Goal: Transaction & Acquisition: Subscribe to service/newsletter

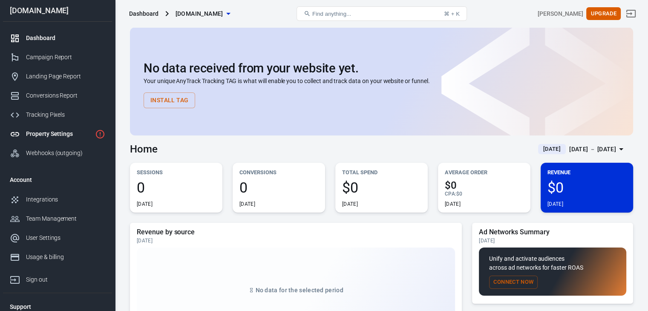
click at [76, 125] on link "Property Settings" at bounding box center [57, 133] width 109 height 19
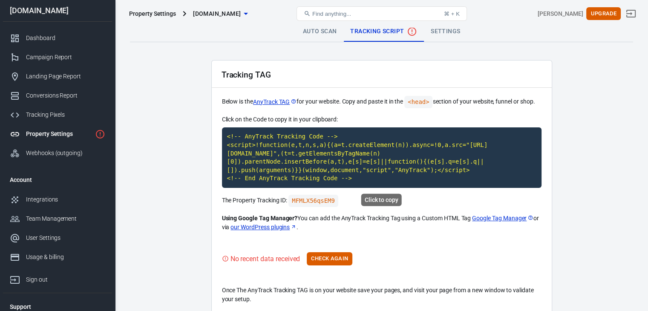
click at [314, 152] on code "<!-- AnyTrack Tracking Code --> <script>!function(e,t,n,s,a){(a=t.createElement…" at bounding box center [382, 157] width 320 height 61
click at [339, 259] on button "Check Again" at bounding box center [330, 258] width 46 height 13
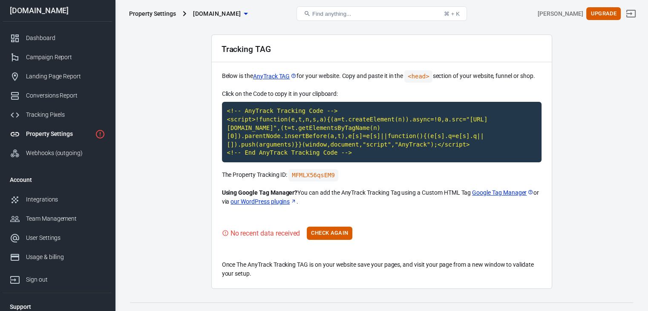
scroll to position [39, 0]
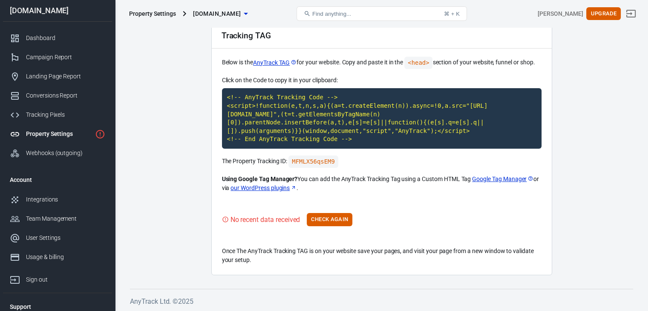
click at [327, 227] on div "Tracking TAG Below is the AnyTrack TAG for your website. Copy and paste it in t…" at bounding box center [381, 148] width 341 height 255
click at [335, 219] on button "Check Again" at bounding box center [330, 219] width 46 height 13
click at [335, 219] on div "No recent data received Check Again" at bounding box center [382, 219] width 320 height 13
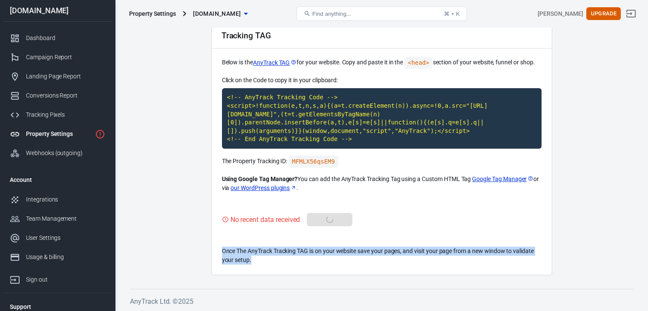
click at [335, 219] on div "No recent data received Check Again" at bounding box center [382, 219] width 320 height 13
click at [335, 219] on button "Check Again" at bounding box center [330, 219] width 46 height 13
click at [335, 219] on div "No recent data received Check Again" at bounding box center [382, 219] width 320 height 13
click at [335, 219] on button "Check Again" at bounding box center [330, 219] width 46 height 13
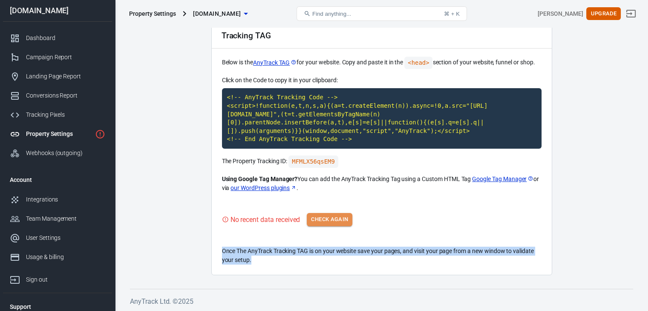
click at [335, 219] on div "No recent data received Check Again" at bounding box center [382, 219] width 320 height 13
click at [335, 220] on button "Check Again" at bounding box center [330, 219] width 46 height 13
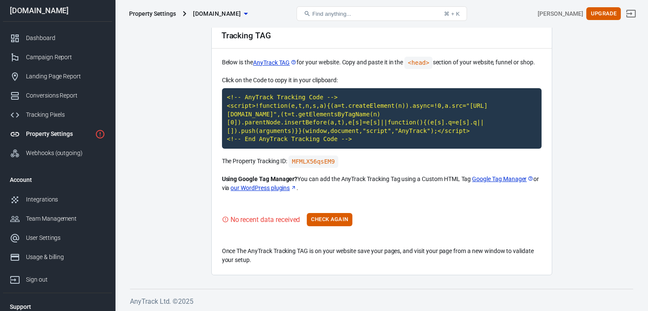
click at [335, 220] on div "No recent data received Check Again" at bounding box center [382, 219] width 320 height 13
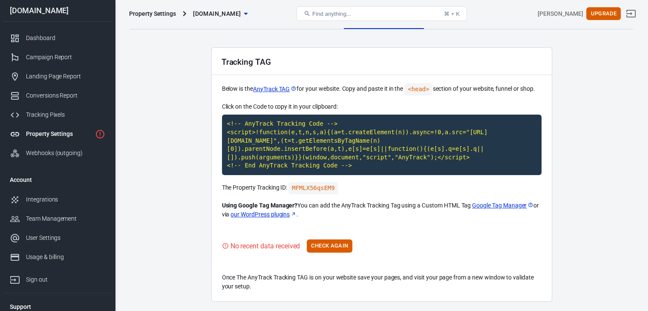
scroll to position [0, 0]
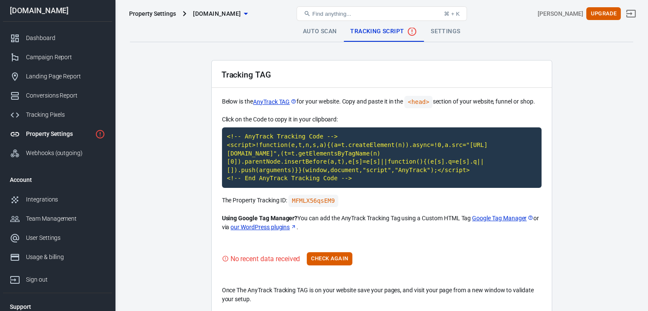
click at [319, 34] on link "Auto Scan" at bounding box center [320, 31] width 48 height 20
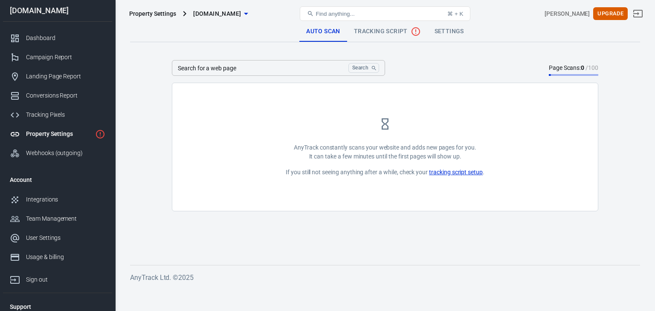
click at [470, 174] on link "tracking script setup" at bounding box center [456, 172] width 54 height 9
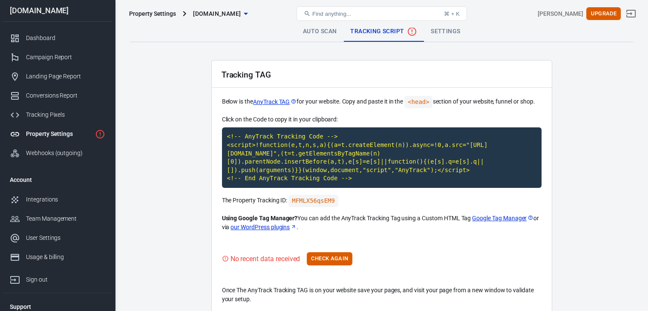
click at [405, 116] on p "Click on the Code to copy it in your clipboard:" at bounding box center [382, 119] width 320 height 9
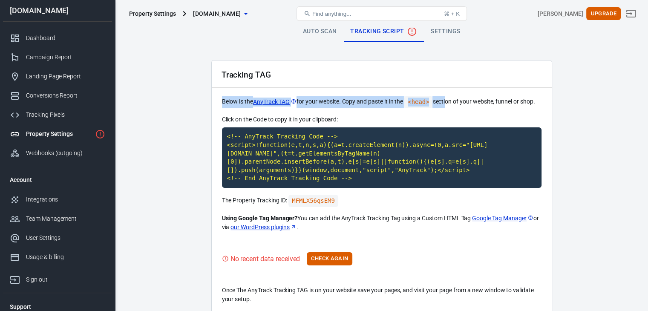
drag, startPoint x: 447, startPoint y: 101, endPoint x: 315, endPoint y: 87, distance: 133.3
click at [315, 87] on div "Tracking TAG Below is the AnyTrack TAG for your website. Copy and paste it in t…" at bounding box center [381, 187] width 341 height 255
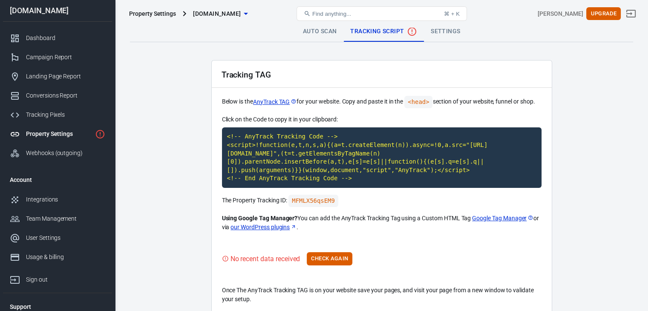
click at [203, 112] on main "Auto Scan Tracking Script Settings Tracking TAG Below is the AnyTrack TAG for y…" at bounding box center [382, 167] width 504 height 293
click at [442, 30] on link "Settings" at bounding box center [445, 31] width 43 height 20
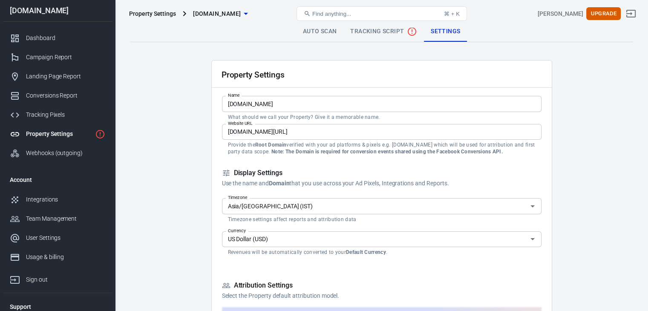
click at [228, 128] on input "jakewoodshop.com/best-free-plan" at bounding box center [382, 132] width 320 height 16
click at [236, 131] on input "wwwjakewoodshop.com/best-free-plan" at bounding box center [382, 132] width 320 height 16
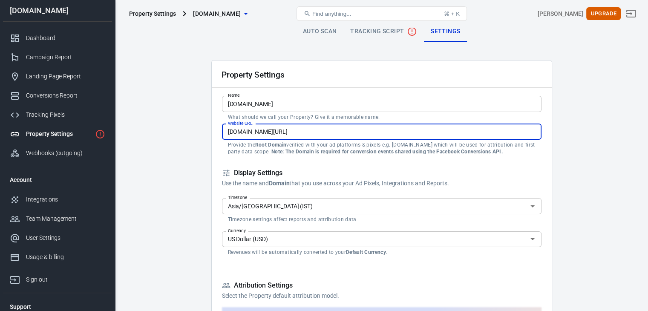
click at [240, 131] on input "wwwjakewoodshop.com/best-free-plan" at bounding box center [382, 132] width 320 height 16
type input "www.jakewoodshop.com/best-free-plan"
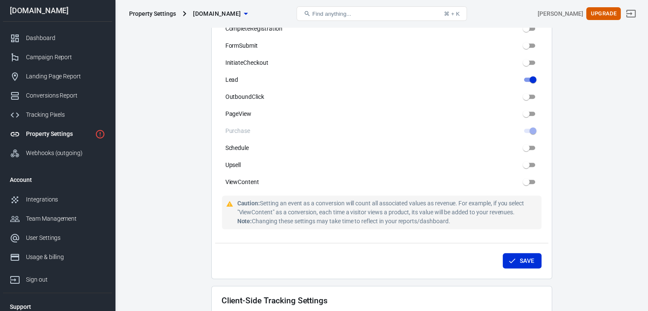
scroll to position [597, 0]
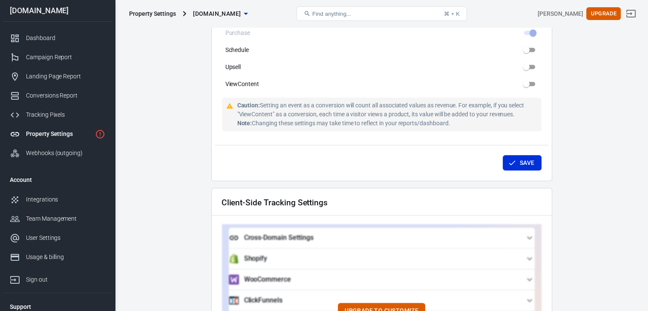
drag, startPoint x: 517, startPoint y: 156, endPoint x: 194, endPoint y: 145, distance: 323.0
click at [517, 156] on button "Save" at bounding box center [522, 163] width 39 height 16
click at [526, 161] on button "Save" at bounding box center [522, 163] width 39 height 16
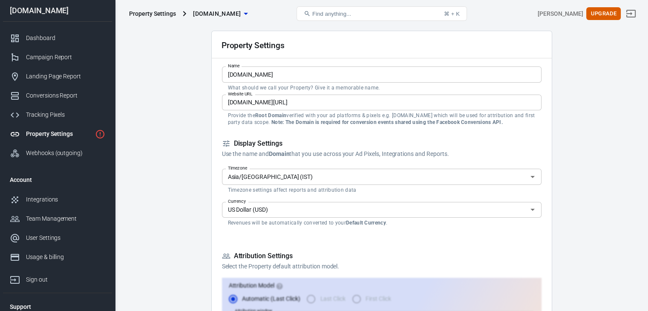
scroll to position [0, 0]
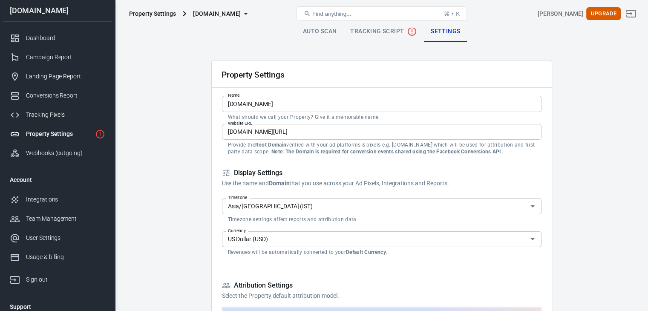
click at [363, 31] on span "Tracking Script" at bounding box center [383, 31] width 67 height 10
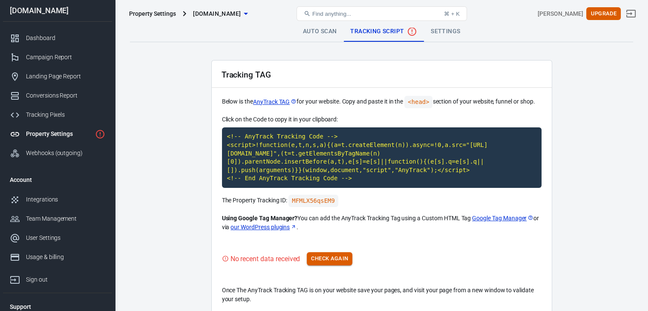
click at [329, 256] on button "Check Again" at bounding box center [330, 258] width 46 height 13
click at [322, 28] on link "Auto Scan" at bounding box center [320, 31] width 48 height 20
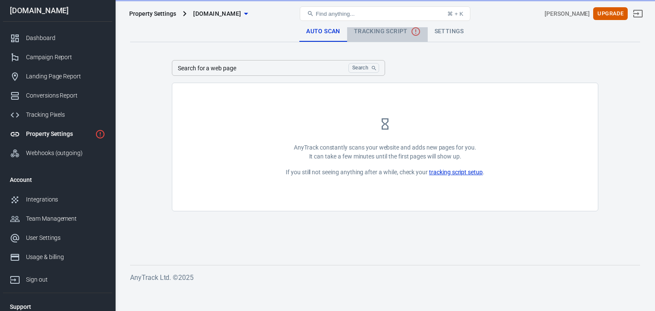
click at [392, 31] on span "Tracking Script" at bounding box center [387, 31] width 67 height 10
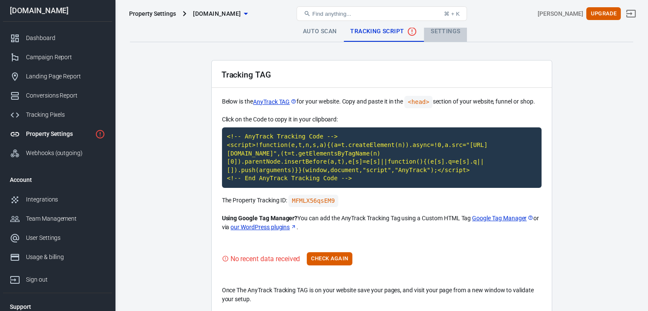
click at [451, 32] on link "Settings" at bounding box center [445, 31] width 43 height 20
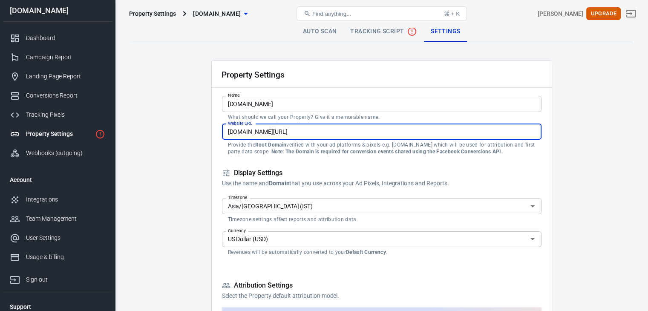
click at [227, 132] on input "jakewoodshop.com/best-free-plan" at bounding box center [382, 132] width 320 height 16
type input "www.jakewoodshop.com/best-free-plan"
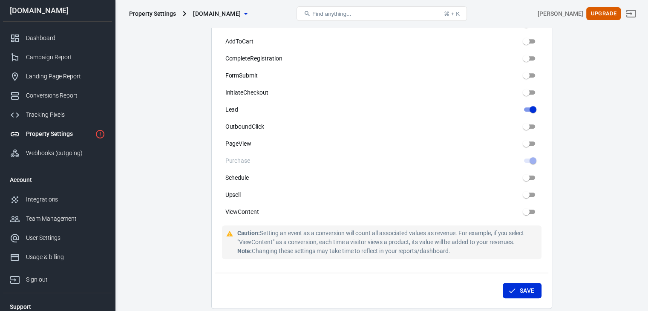
scroll to position [597, 0]
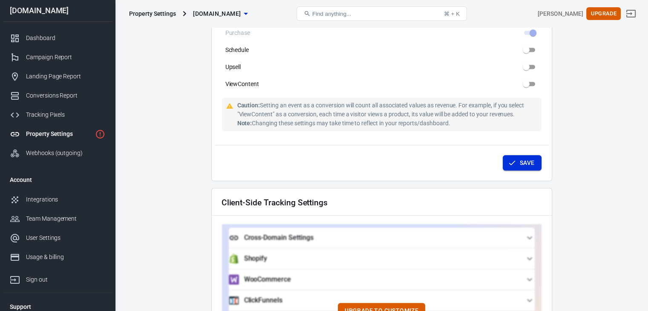
click at [528, 156] on button "Save" at bounding box center [522, 163] width 39 height 16
click at [525, 157] on button "Save" at bounding box center [522, 163] width 39 height 16
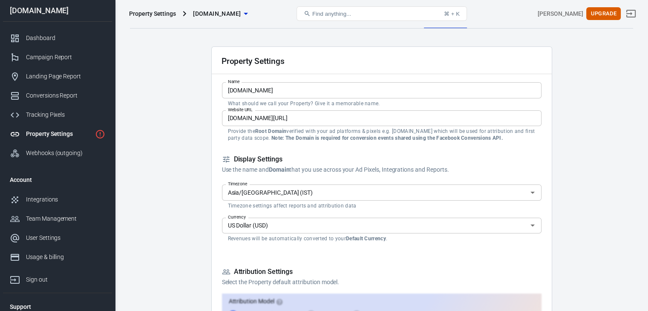
scroll to position [0, 0]
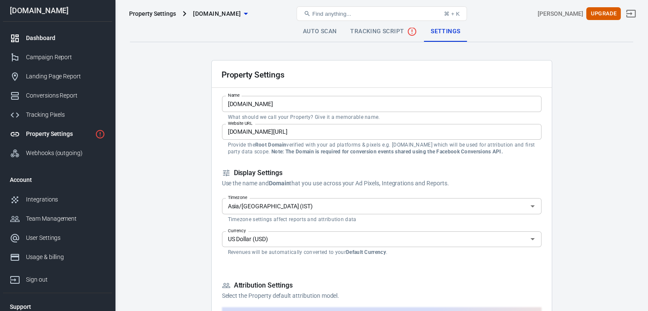
click at [16, 35] on icon at bounding box center [15, 39] width 8 height 8
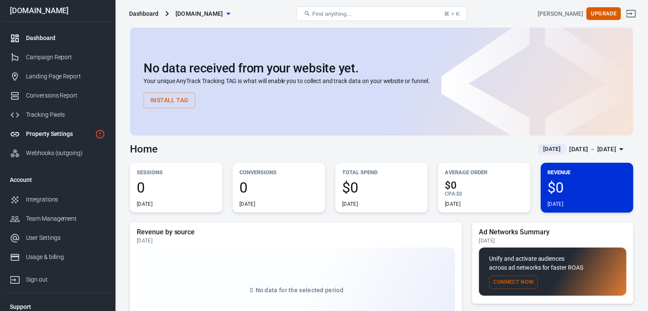
click at [44, 130] on div "Property Settings" at bounding box center [59, 134] width 66 height 9
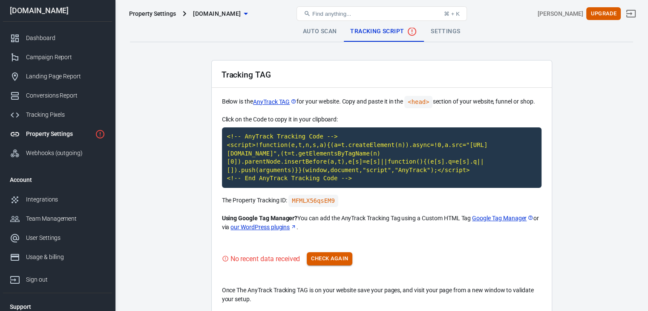
click at [330, 260] on button "Check Again" at bounding box center [330, 258] width 46 height 13
click at [327, 256] on button "Check Again" at bounding box center [330, 258] width 46 height 13
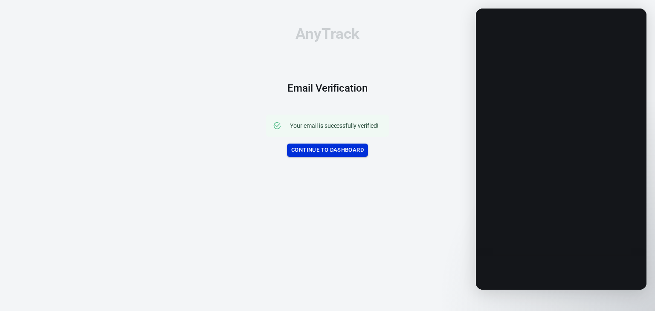
click at [322, 151] on link "Continue to Dashboard" at bounding box center [327, 150] width 81 height 13
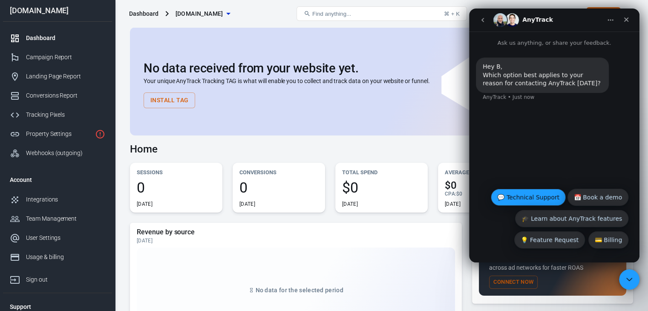
click at [545, 195] on button "💬 Technical Support" at bounding box center [528, 197] width 75 height 17
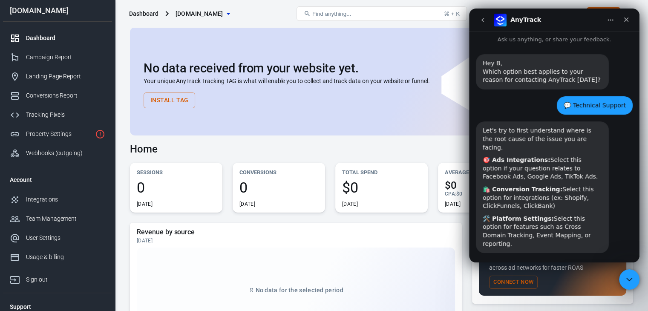
scroll to position [67, 0]
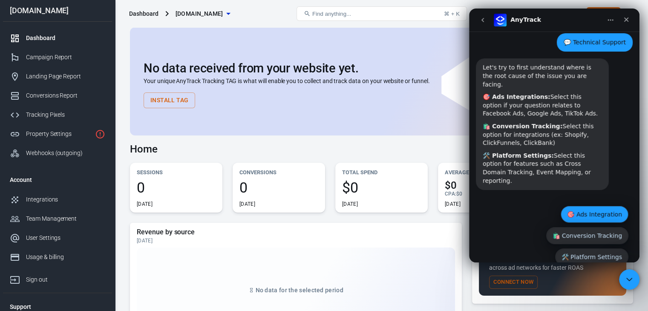
click at [599, 206] on button "🎯 Ads Integration" at bounding box center [595, 214] width 68 height 17
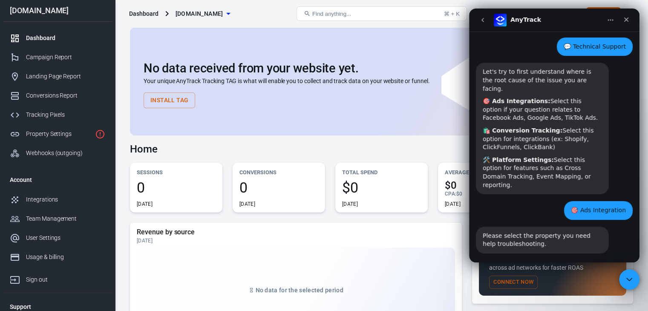
scroll to position [104, 0]
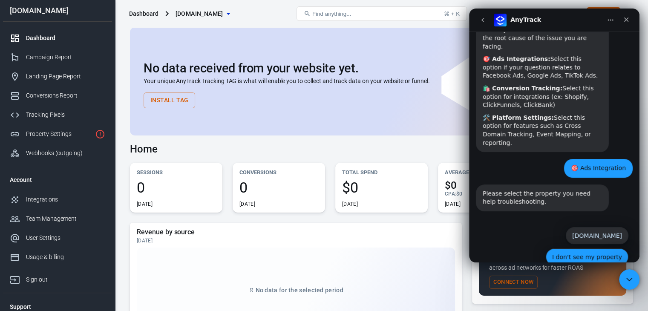
click at [580, 249] on button "I don't see my property" at bounding box center [587, 257] width 83 height 17
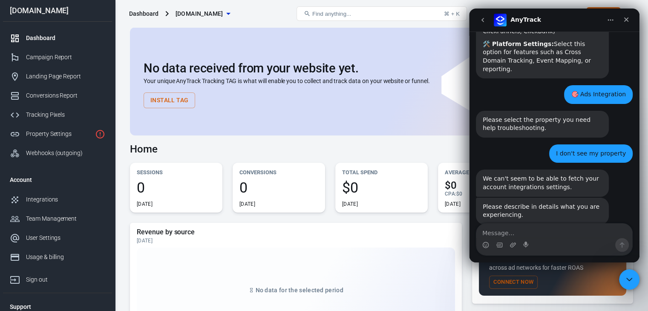
scroll to position [180, 0]
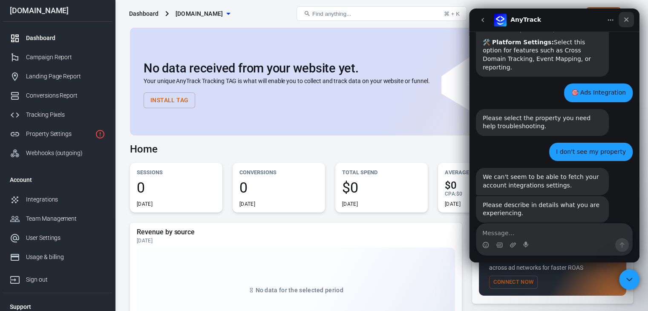
click at [626, 21] on icon "Close" at bounding box center [626, 19] width 7 height 7
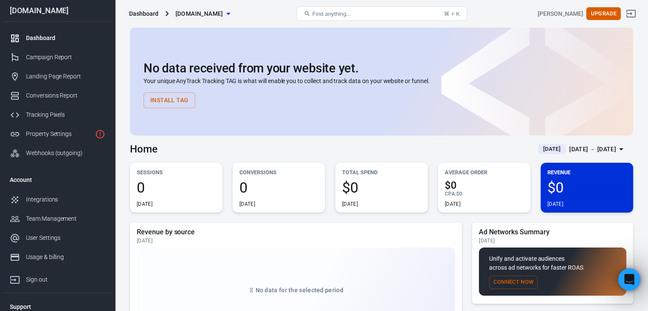
click at [627, 278] on icon "Open Intercom Messenger" at bounding box center [629, 279] width 14 height 14
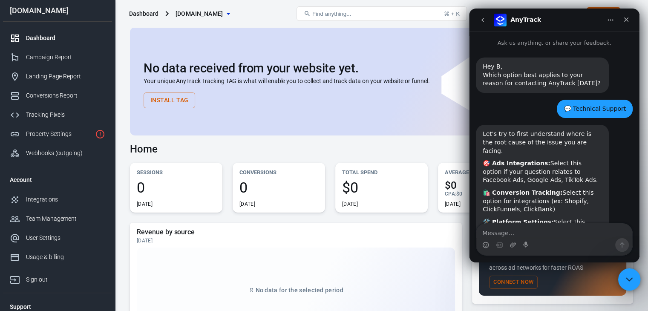
click at [627, 278] on icon "Close Intercom Messenger" at bounding box center [628, 278] width 10 height 10
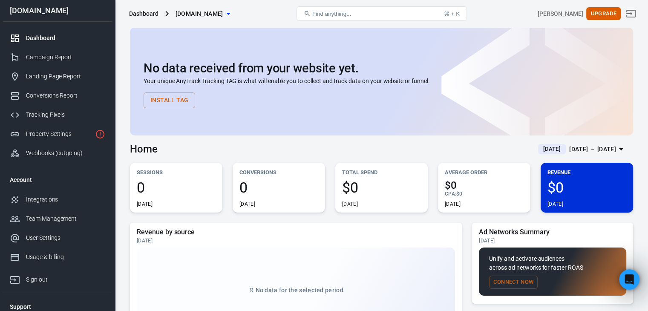
click at [200, 12] on span "[DOMAIN_NAME]" at bounding box center [200, 14] width 48 height 11
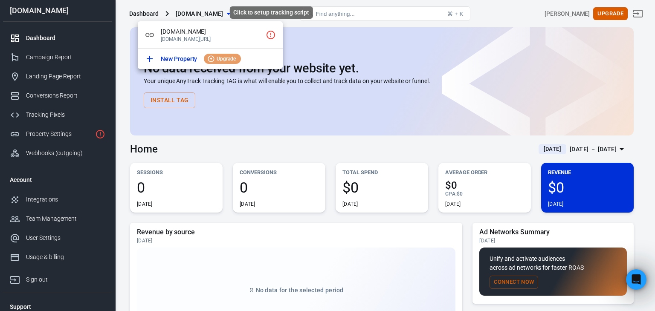
click at [271, 34] on icon "Click to setup tracking script" at bounding box center [270, 35] width 9 height 9
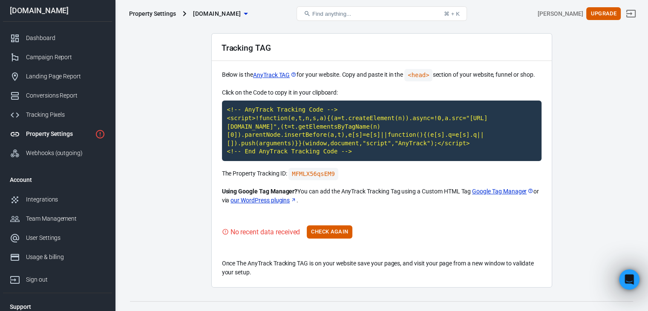
scroll to position [39, 0]
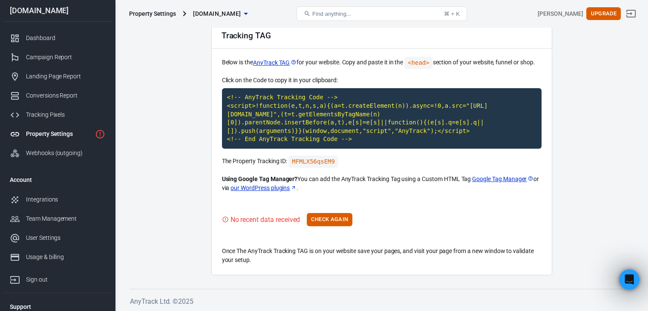
click at [58, 127] on link "Property Settings" at bounding box center [57, 133] width 109 height 19
click at [101, 132] on icon "Property is not installed yet" at bounding box center [100, 134] width 10 height 10
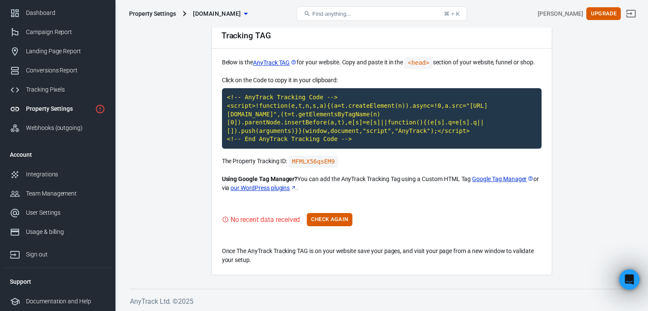
scroll to position [0, 0]
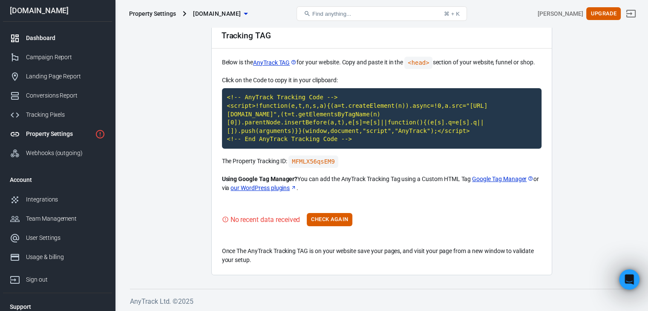
click at [53, 35] on div "Dashboard" at bounding box center [65, 38] width 79 height 9
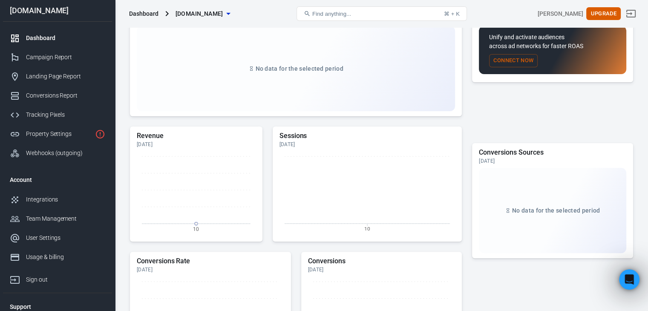
scroll to position [379, 0]
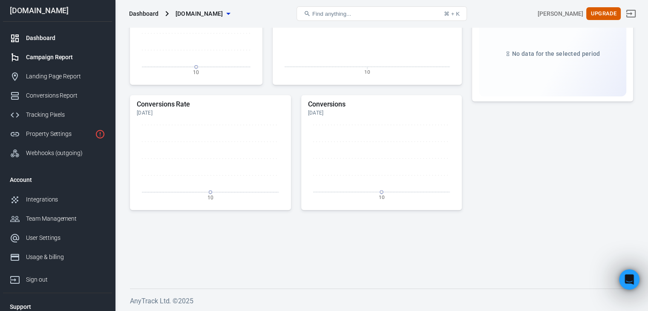
click at [63, 52] on link "Campaign Report" at bounding box center [57, 57] width 109 height 19
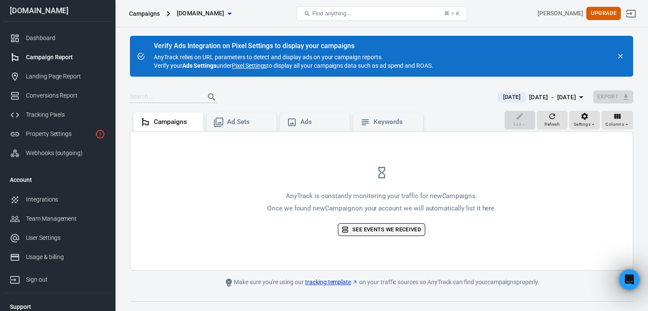
click at [367, 231] on link "See events we received" at bounding box center [381, 229] width 87 height 13
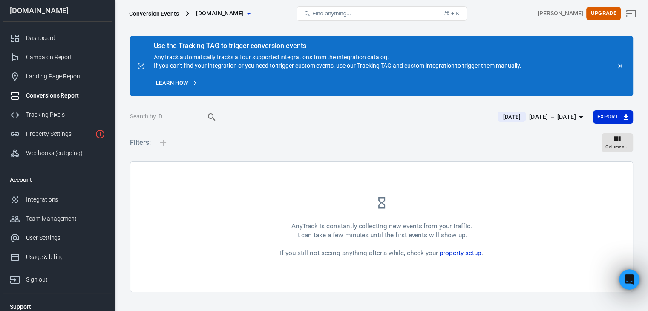
click at [365, 54] on link "integration catalog" at bounding box center [362, 57] width 50 height 7
click at [38, 118] on div "Tracking Pixels" at bounding box center [65, 114] width 79 height 9
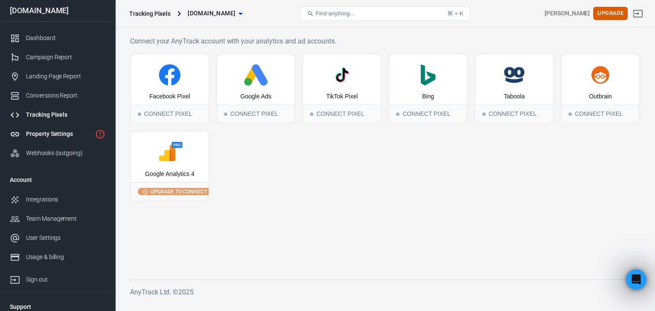
click at [37, 127] on link "Property Settings" at bounding box center [57, 133] width 109 height 19
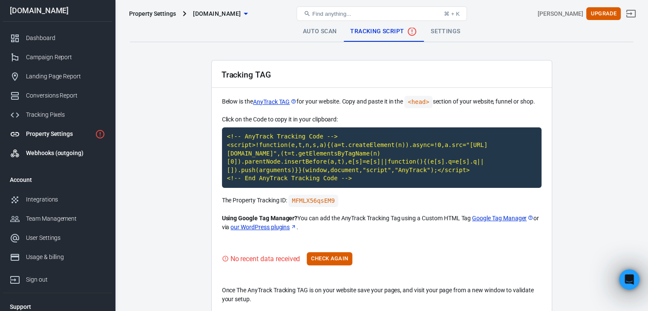
click at [52, 157] on div "Webhooks (outgoing)" at bounding box center [65, 153] width 79 height 9
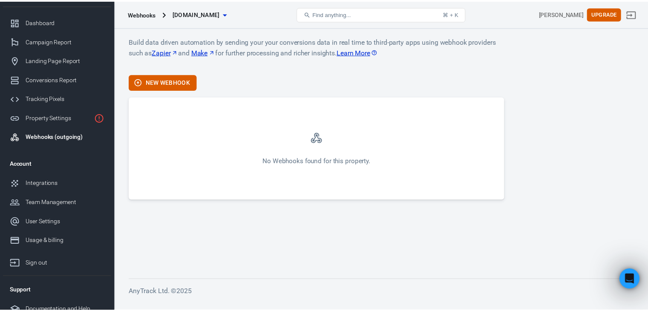
scroll to position [25, 0]
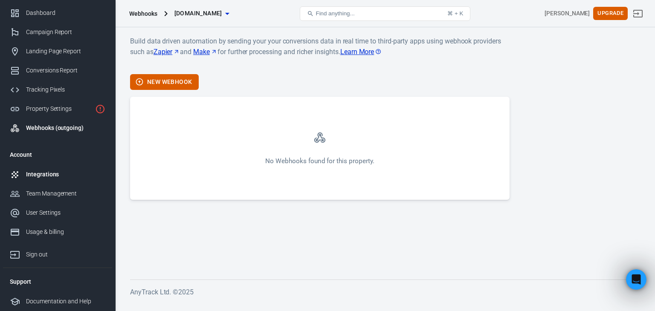
click at [44, 172] on div "Integrations" at bounding box center [65, 174] width 79 height 9
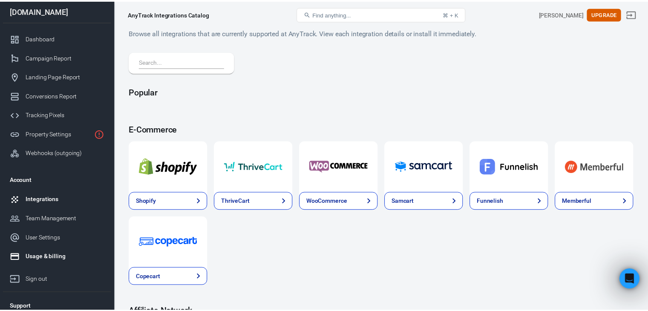
scroll to position [25, 0]
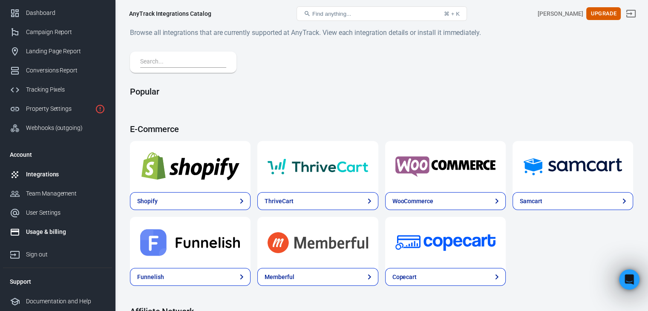
click at [41, 226] on link "Usage & billing" at bounding box center [57, 232] width 109 height 19
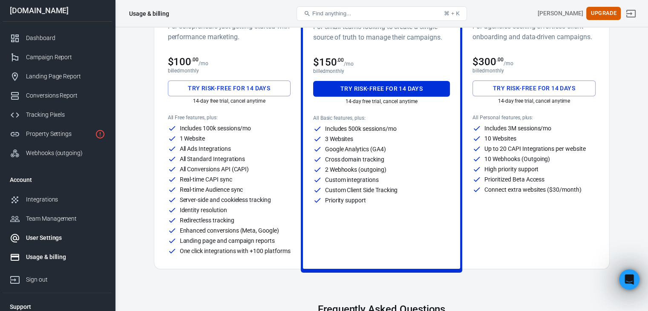
click at [43, 235] on div "User Settings" at bounding box center [65, 238] width 79 height 9
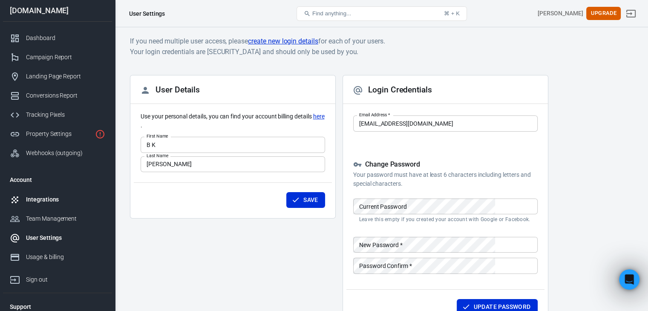
click at [41, 200] on div "Integrations" at bounding box center [65, 199] width 79 height 9
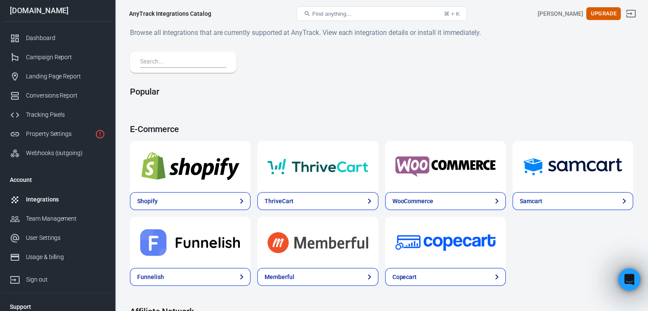
click at [623, 283] on div "Open Intercom Messenger" at bounding box center [628, 278] width 28 height 28
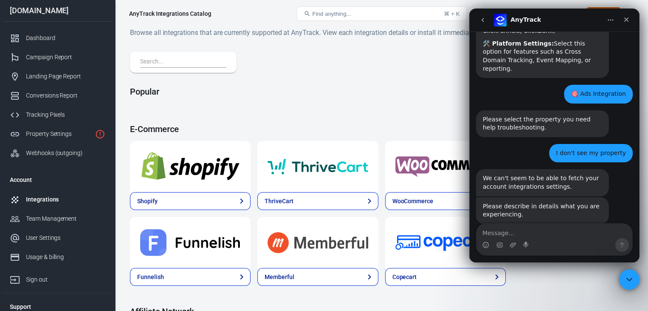
scroll to position [180, 0]
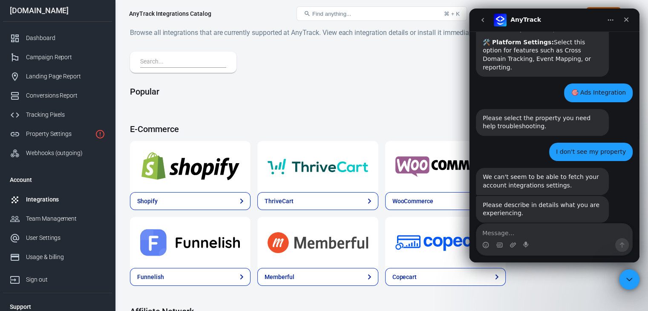
click at [485, 18] on icon "go back" at bounding box center [483, 20] width 7 height 7
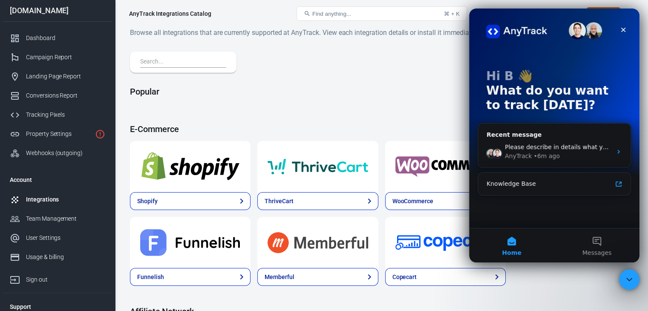
scroll to position [0, 0]
click at [593, 240] on button "Messages" at bounding box center [597, 246] width 85 height 34
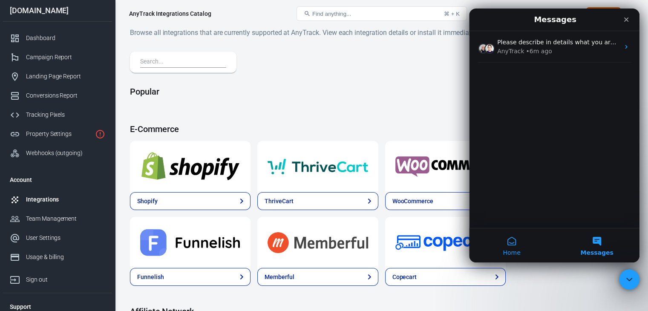
click at [511, 241] on button "Home" at bounding box center [511, 246] width 85 height 34
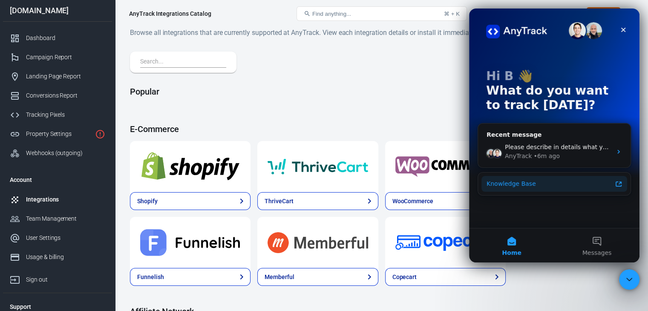
click at [541, 181] on div "Knowledge Base" at bounding box center [549, 183] width 125 height 9
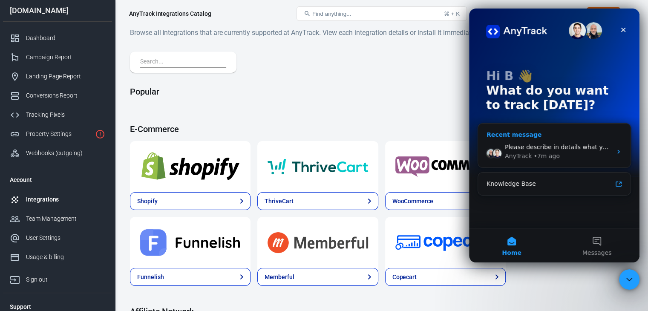
click at [565, 158] on div "AnyTrack • 7m ago" at bounding box center [558, 156] width 107 height 9
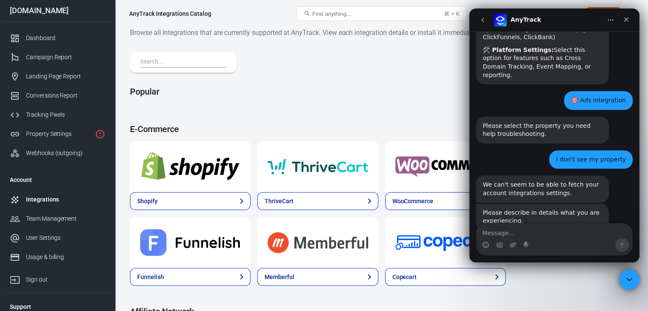
scroll to position [180, 0]
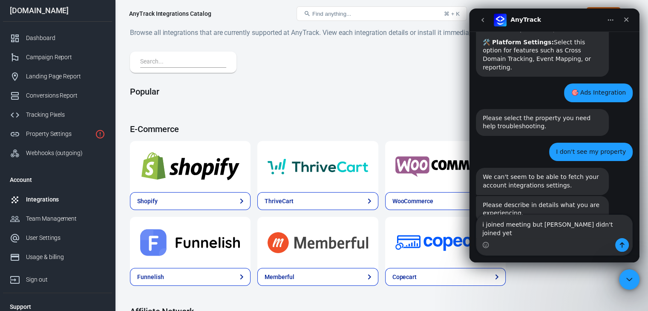
type textarea "i joined meeting but [PERSON_NAME] didn't joined yet!"
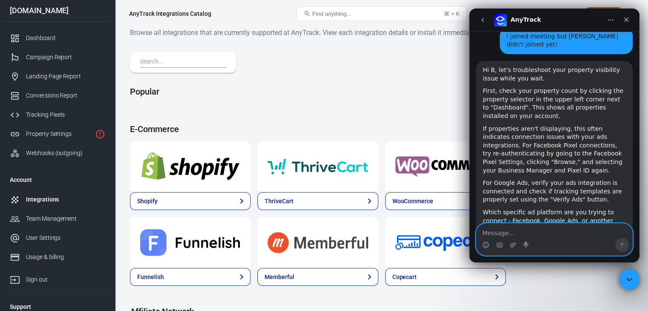
scroll to position [1, 0]
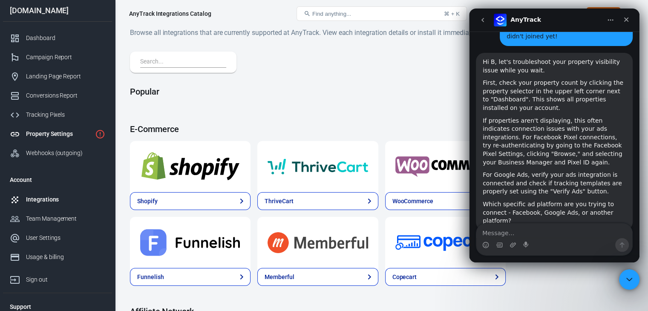
click at [37, 135] on div "Property Settings" at bounding box center [59, 134] width 66 height 9
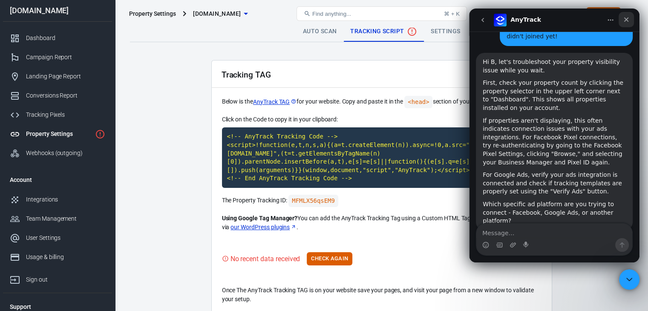
click at [628, 17] on icon "Close" at bounding box center [626, 19] width 7 height 7
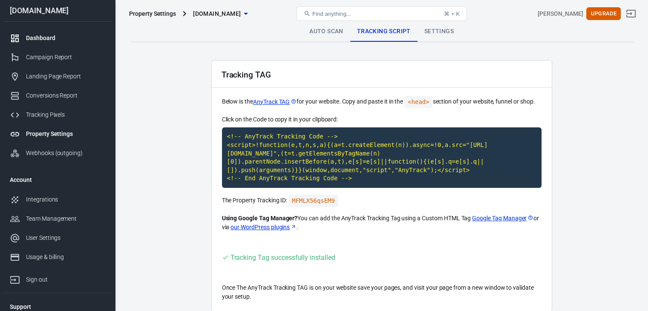
click at [49, 39] on div "Dashboard" at bounding box center [65, 38] width 79 height 9
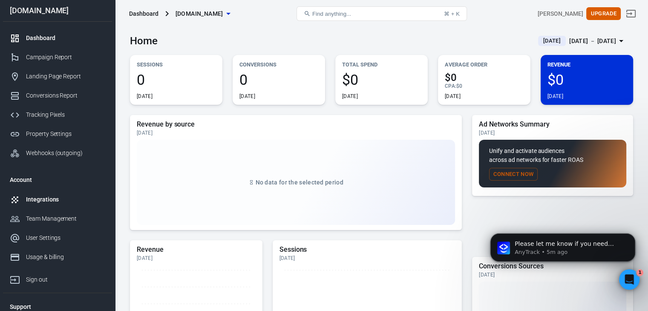
click at [55, 204] on link "Integrations" at bounding box center [57, 199] width 109 height 19
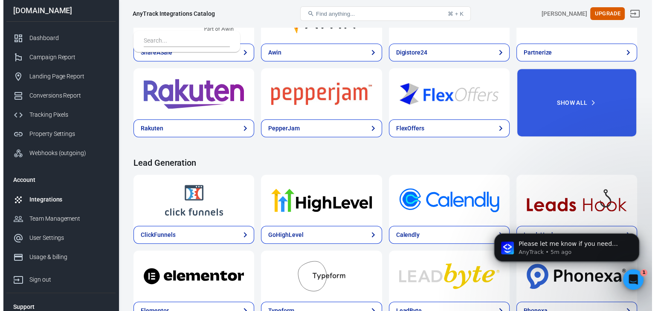
scroll to position [426, 0]
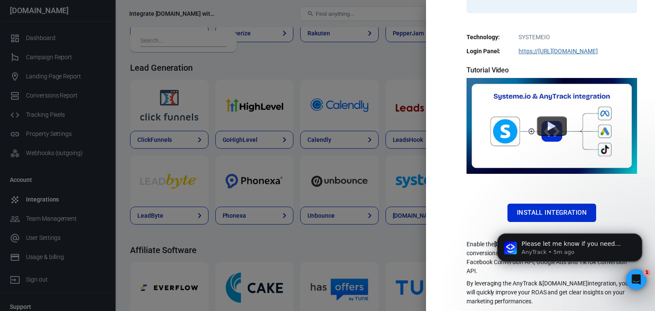
scroll to position [191, 0]
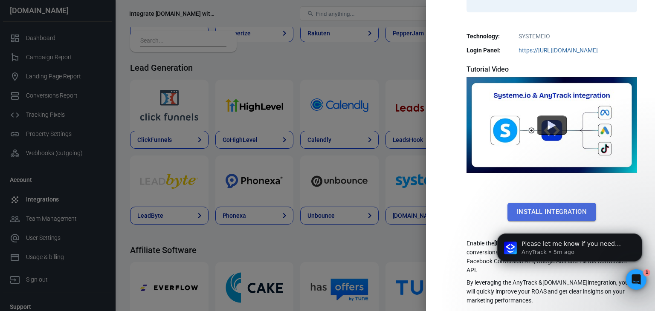
click at [552, 211] on button "Install Integration" at bounding box center [551, 212] width 89 height 18
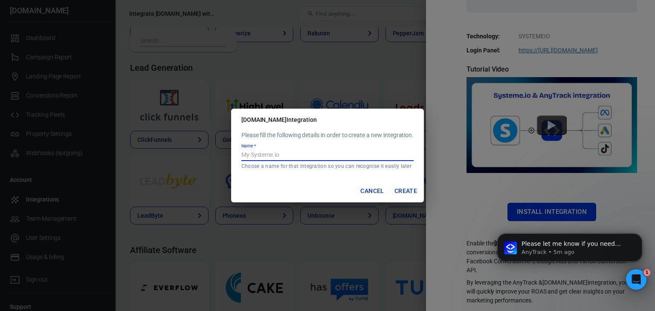
click at [315, 156] on input "Name   *" at bounding box center [327, 155] width 172 height 11
type input "J"
type input "Woodworking"
click at [409, 188] on button "Create" at bounding box center [405, 191] width 29 height 16
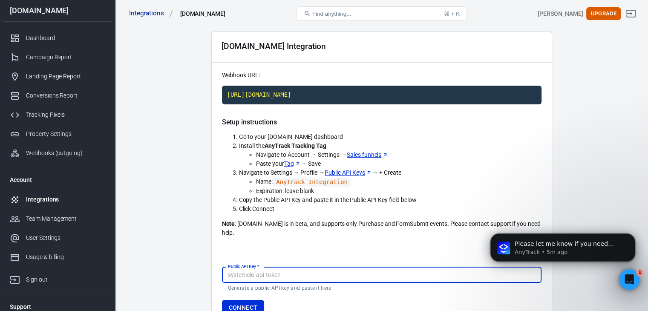
scroll to position [85, 0]
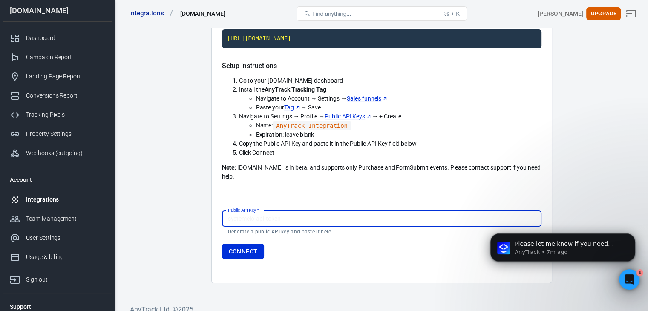
paste input "39dn7e2krt7ba7ushjryo4u0czbrjimvovufntozippst1s170cjbdhdsbb2waoc"
type input "39dn7e2krt7ba7ushjryo4u0czbrjimvovufntozippst1s170cjbdhdsbb2waoc"
click at [249, 244] on button "Connect" at bounding box center [243, 252] width 43 height 16
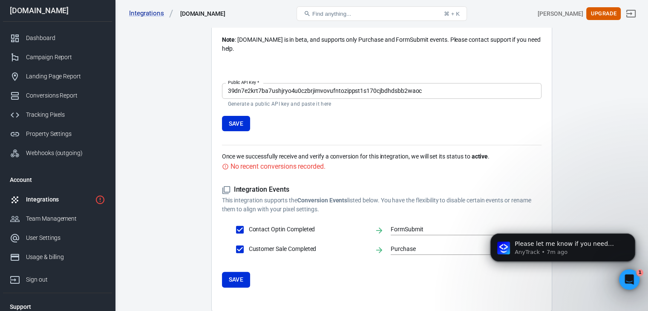
scroll to position [241, 0]
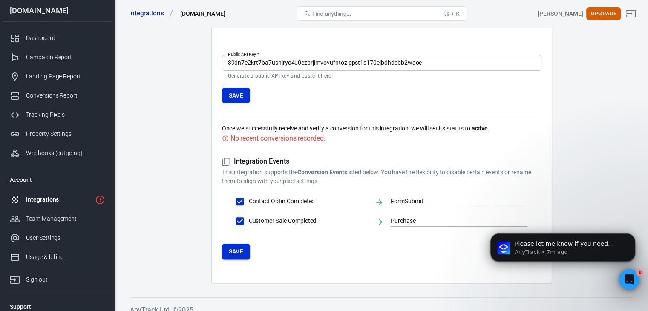
click at [230, 244] on button "Save" at bounding box center [236, 252] width 29 height 16
click at [405, 196] on input "FormSubmit" at bounding box center [453, 201] width 124 height 11
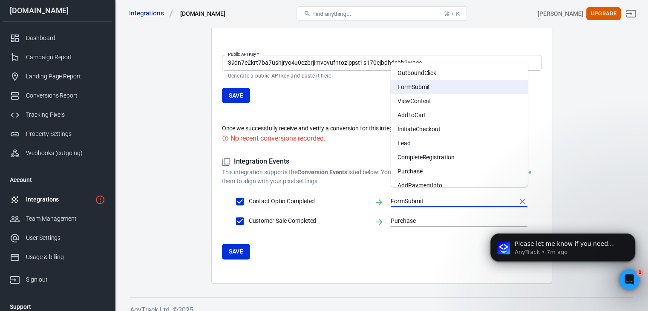
click at [421, 141] on li "Lead" at bounding box center [459, 143] width 137 height 14
type input "Lead"
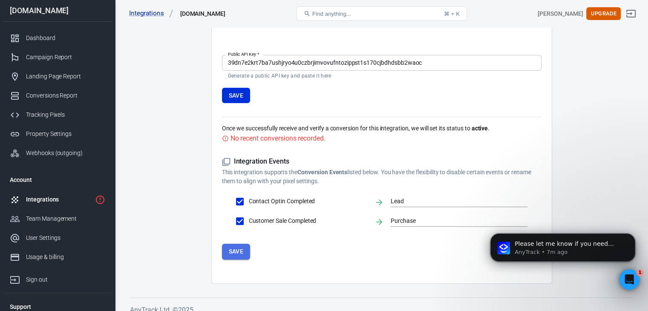
click at [239, 244] on button "Save" at bounding box center [236, 252] width 29 height 16
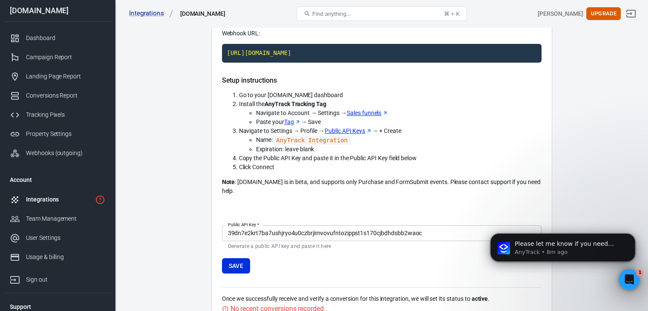
scroll to position [0, 0]
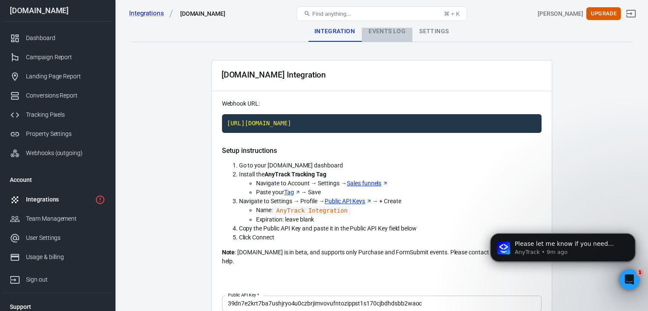
click at [392, 36] on div "Events Log" at bounding box center [387, 31] width 51 height 20
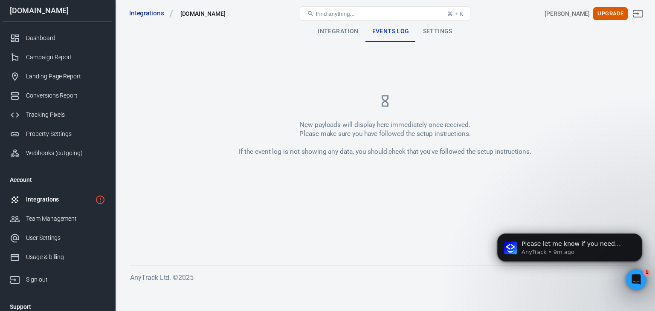
click at [348, 36] on div "Integration" at bounding box center [338, 31] width 54 height 20
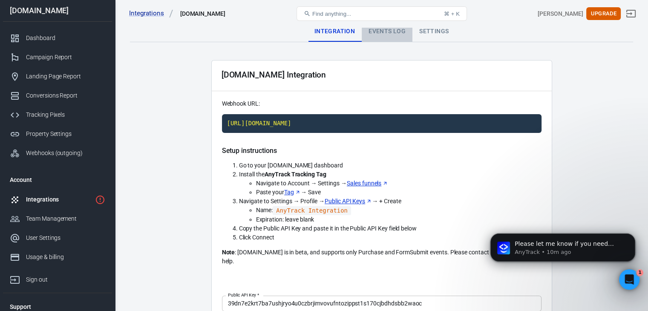
click at [391, 38] on div "Events Log" at bounding box center [387, 31] width 51 height 20
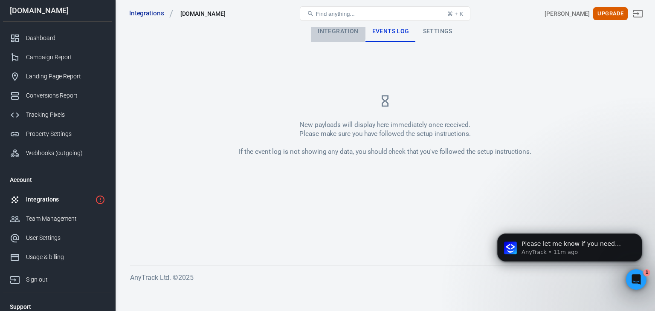
click at [334, 32] on div "Integration" at bounding box center [338, 31] width 54 height 20
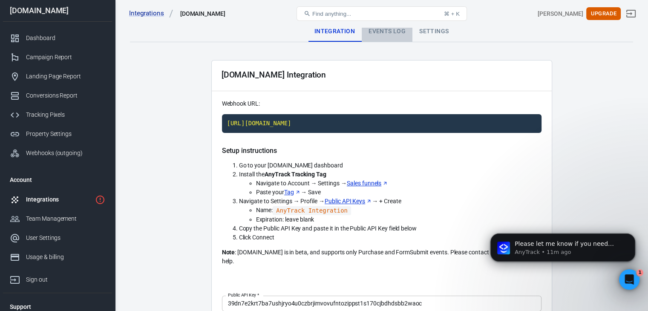
click at [384, 32] on div "Events Log" at bounding box center [387, 31] width 51 height 20
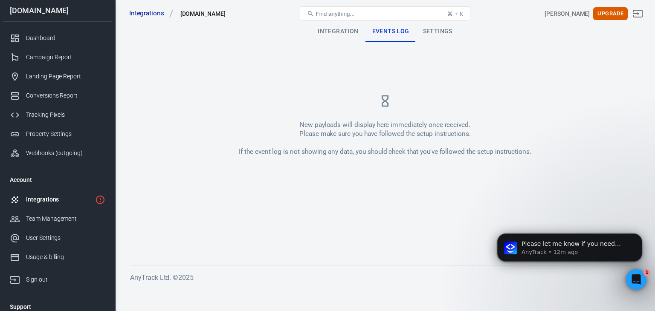
click at [37, 195] on link "Integrations" at bounding box center [57, 199] width 109 height 19
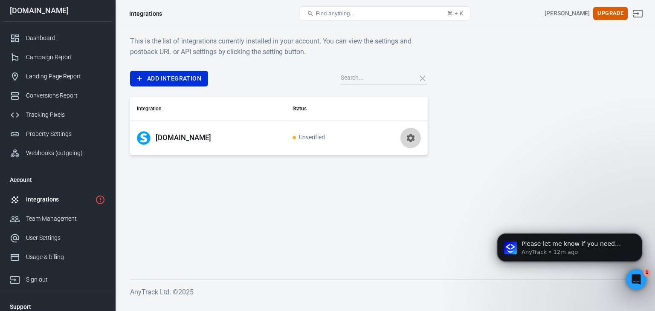
click at [413, 138] on icon "button" at bounding box center [410, 138] width 8 height 8
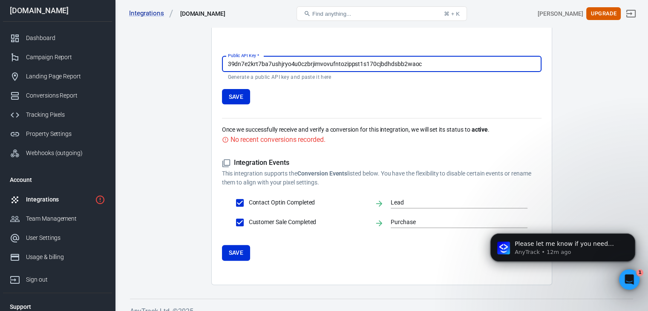
scroll to position [241, 0]
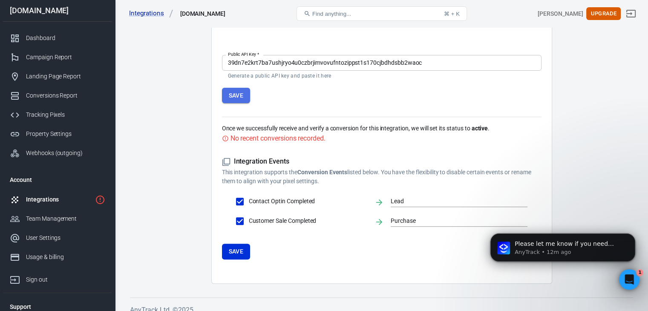
click at [232, 88] on button "Save" at bounding box center [236, 96] width 29 height 16
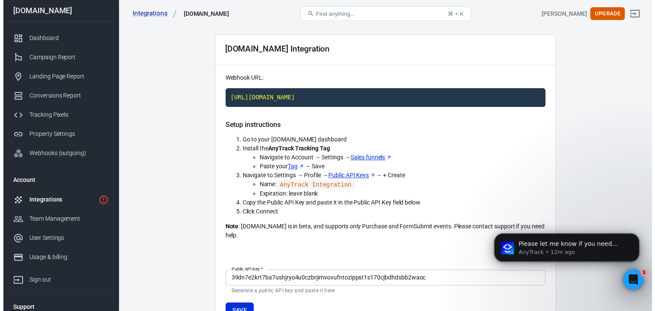
scroll to position [0, 0]
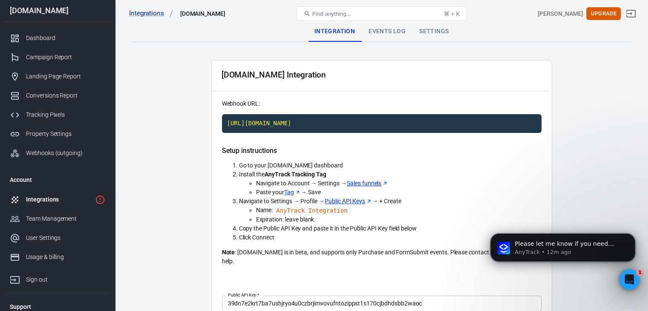
click at [54, 196] on div "Integrations" at bounding box center [59, 199] width 66 height 9
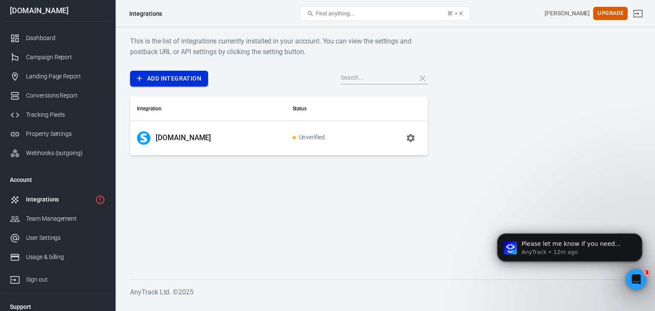
click at [165, 80] on link "Add Integration" at bounding box center [169, 79] width 78 height 16
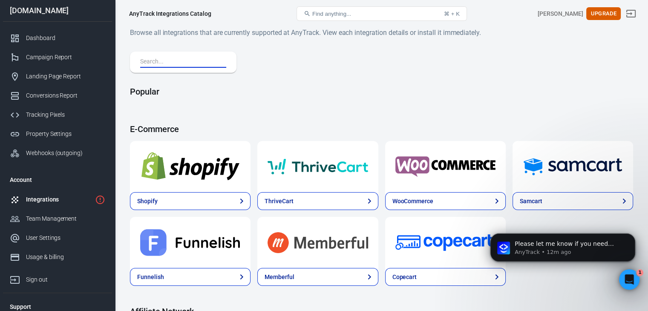
click at [181, 60] on input "text" at bounding box center [181, 62] width 83 height 11
click at [162, 64] on input "text" at bounding box center [181, 62] width 83 height 11
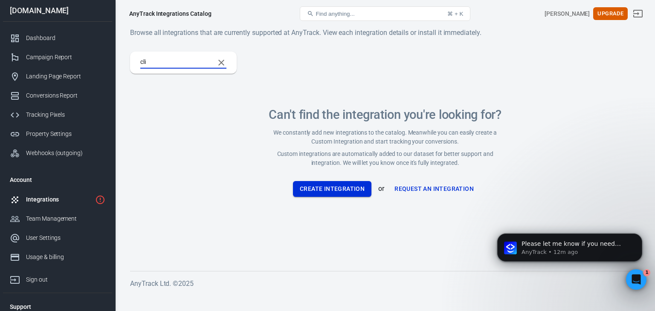
click at [323, 192] on button "Create Integration" at bounding box center [332, 189] width 78 height 16
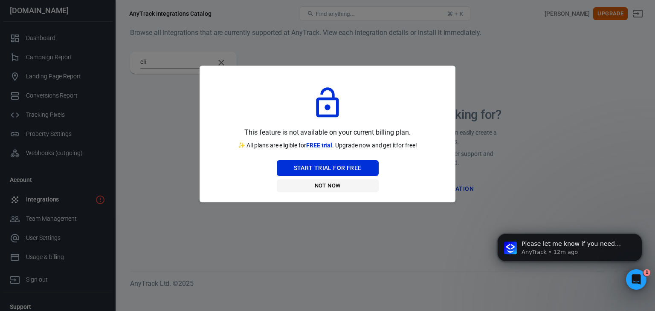
click at [328, 186] on button "Not Now" at bounding box center [328, 185] width 102 height 13
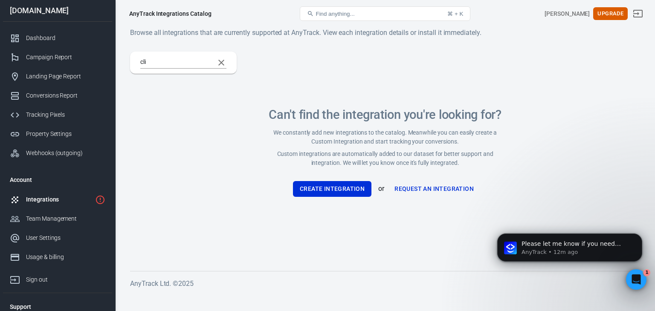
click at [179, 64] on input "cli" at bounding box center [173, 62] width 67 height 11
click at [153, 62] on input "clickbank" at bounding box center [173, 62] width 67 height 11
type input "click bank"
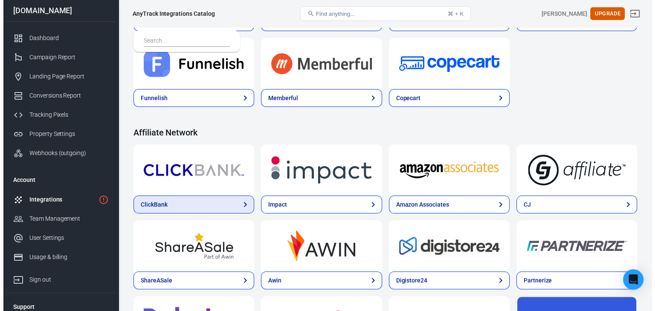
scroll to position [213, 0]
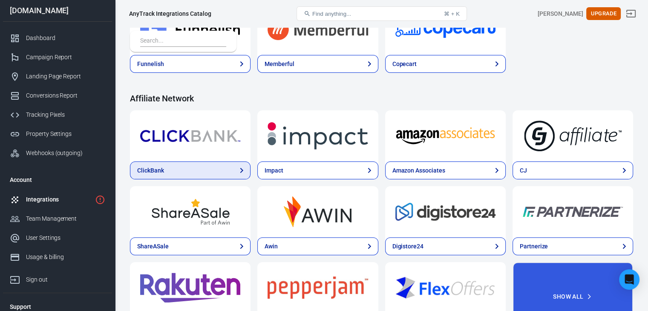
click at [182, 171] on link "ClickBank" at bounding box center [190, 171] width 121 height 18
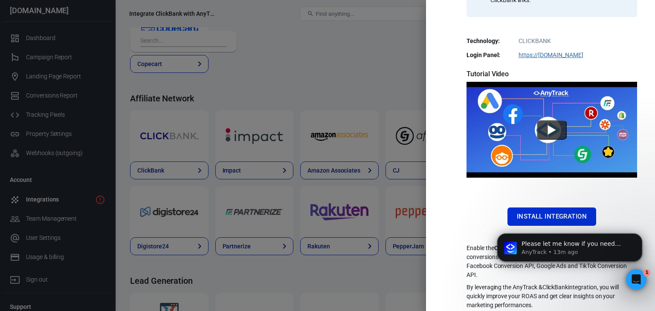
scroll to position [164, 0]
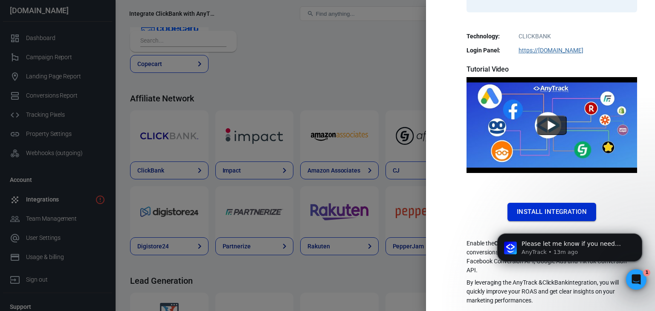
click at [524, 208] on button "Install Integration" at bounding box center [551, 212] width 89 height 18
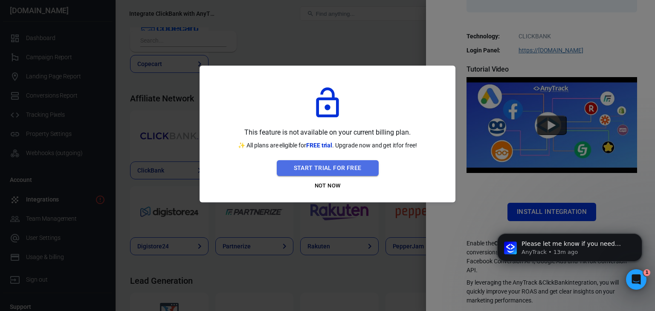
click at [335, 168] on button "Start Trial For Free" at bounding box center [328, 168] width 102 height 16
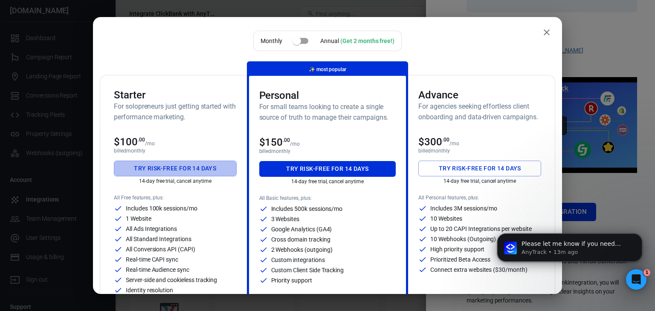
click at [193, 170] on button "Try risk-free for 14 days" at bounding box center [175, 169] width 123 height 16
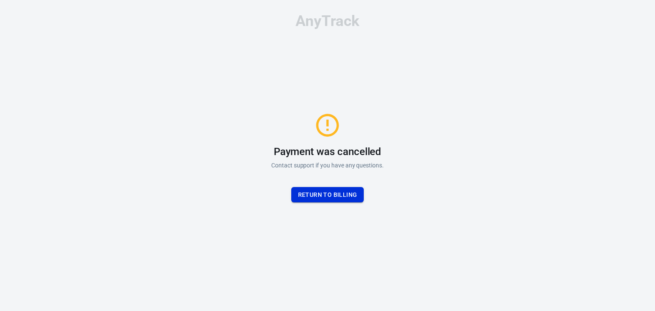
click at [317, 192] on button "Return to billing" at bounding box center [327, 195] width 73 height 16
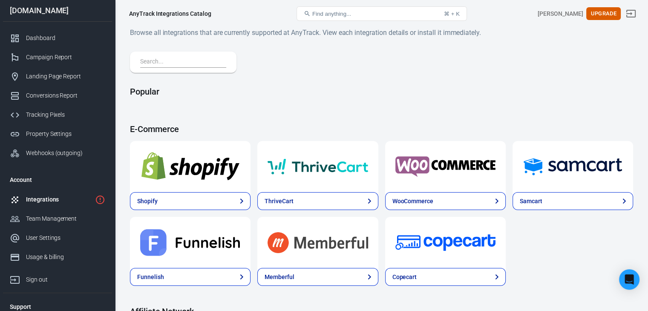
click at [44, 200] on div "Integrations" at bounding box center [59, 199] width 66 height 9
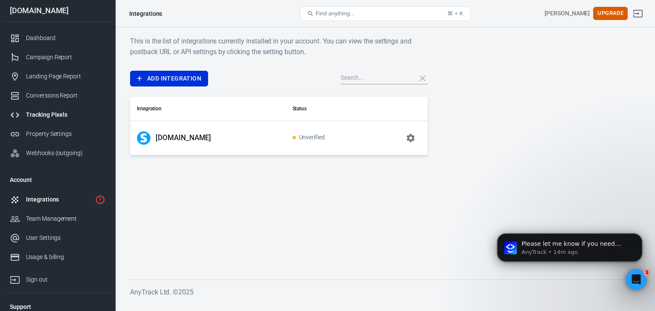
click at [23, 108] on link "Tracking Pixels" at bounding box center [57, 114] width 109 height 19
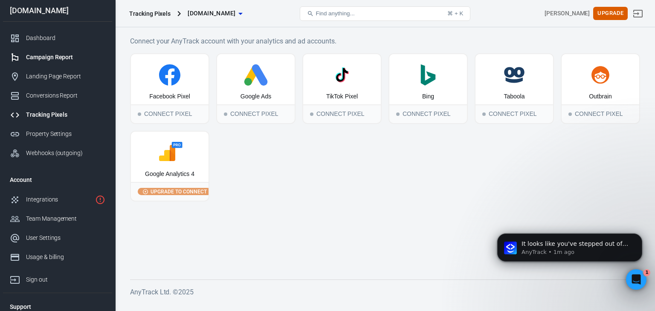
click at [74, 55] on div "Campaign Report" at bounding box center [65, 57] width 79 height 9
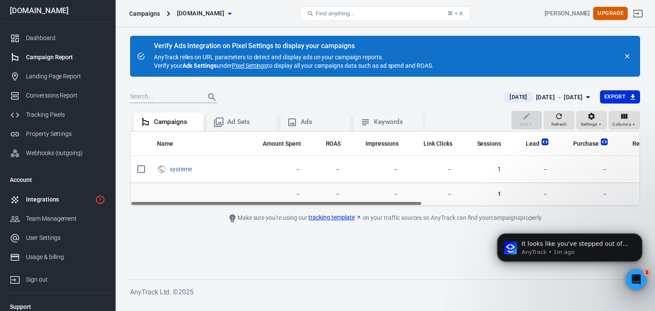
click at [49, 198] on div "Integrations" at bounding box center [59, 199] width 66 height 9
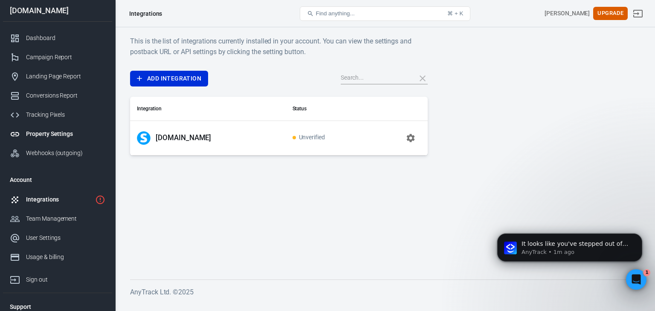
click at [56, 135] on div "Property Settings" at bounding box center [65, 134] width 79 height 9
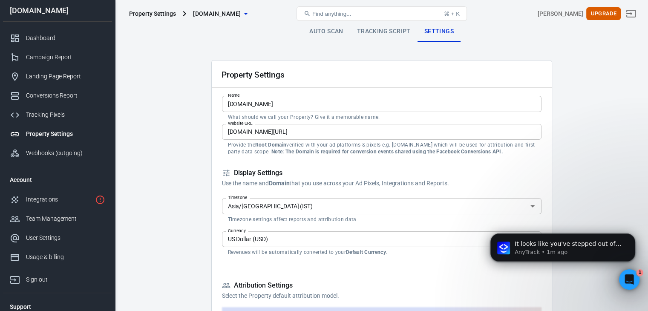
click at [373, 33] on link "Tracking Script" at bounding box center [383, 31] width 67 height 20
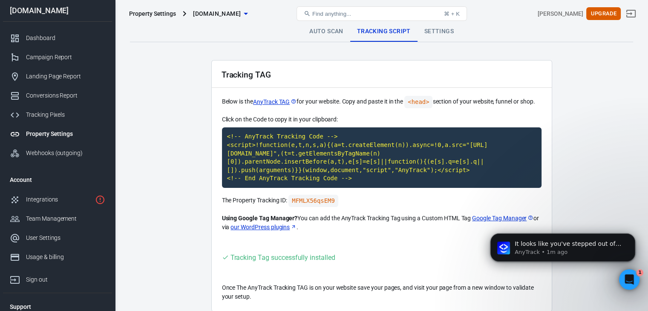
click at [332, 35] on link "Auto Scan" at bounding box center [327, 31] width 48 height 20
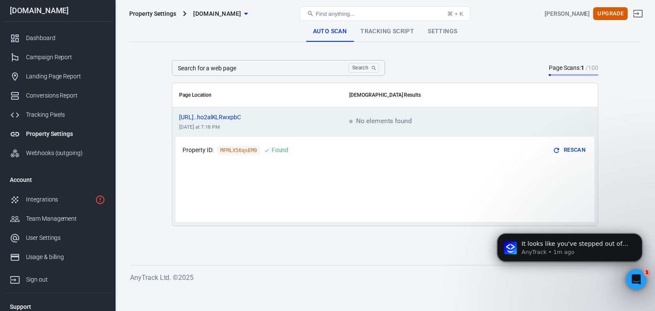
click at [379, 29] on link "Tracking Script" at bounding box center [386, 31] width 67 height 20
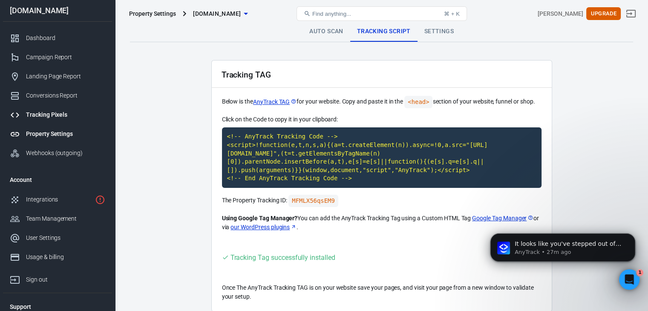
click at [64, 108] on link "Tracking Pixels" at bounding box center [57, 114] width 109 height 19
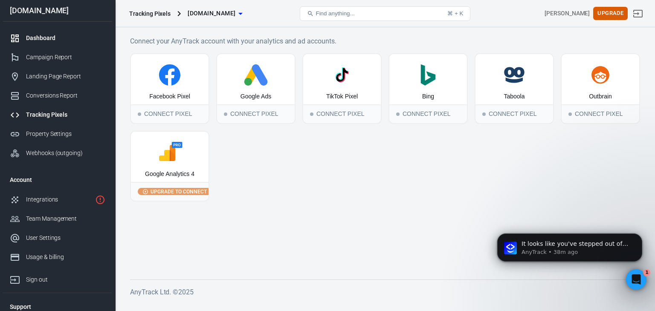
click at [40, 38] on div "Dashboard" at bounding box center [65, 38] width 79 height 9
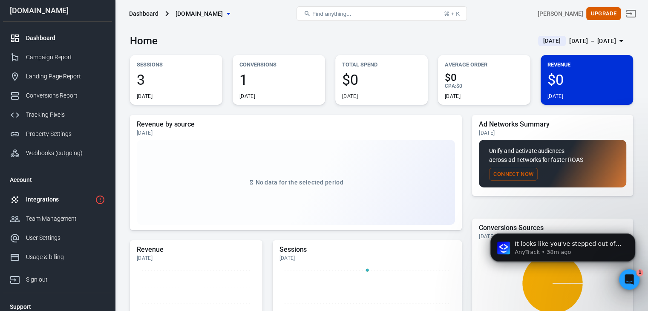
click at [49, 199] on div "Integrations" at bounding box center [59, 199] width 66 height 9
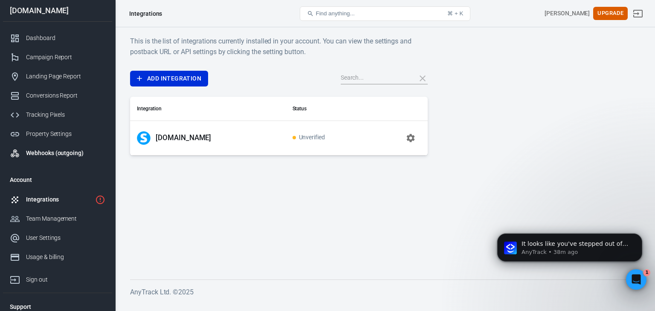
click at [41, 149] on div "Webhooks (outgoing)" at bounding box center [65, 153] width 79 height 9
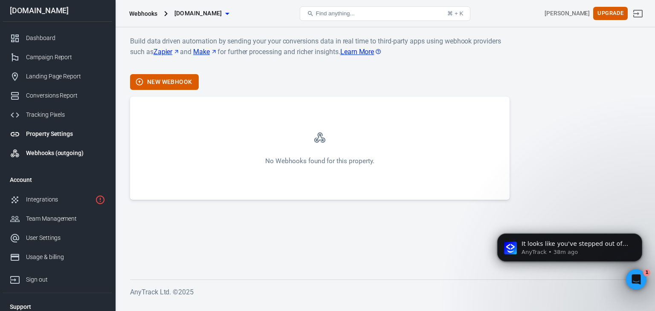
click at [44, 131] on div "Property Settings" at bounding box center [65, 134] width 79 height 9
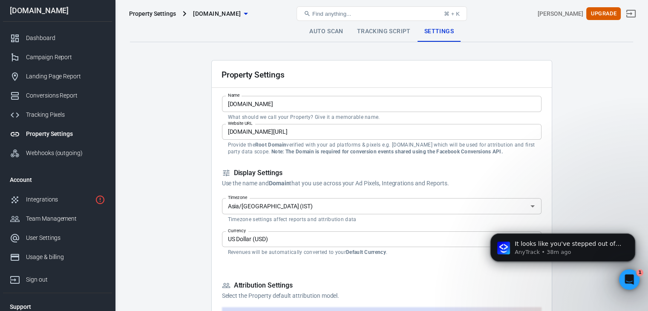
click at [382, 34] on link "Tracking Script" at bounding box center [383, 31] width 67 height 20
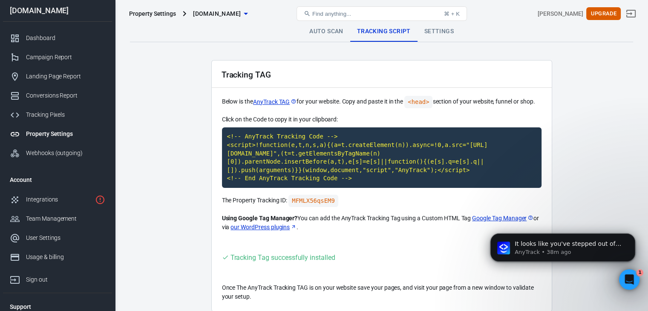
click at [321, 34] on link "Auto Scan" at bounding box center [327, 31] width 48 height 20
